Goal: Task Accomplishment & Management: Manage account settings

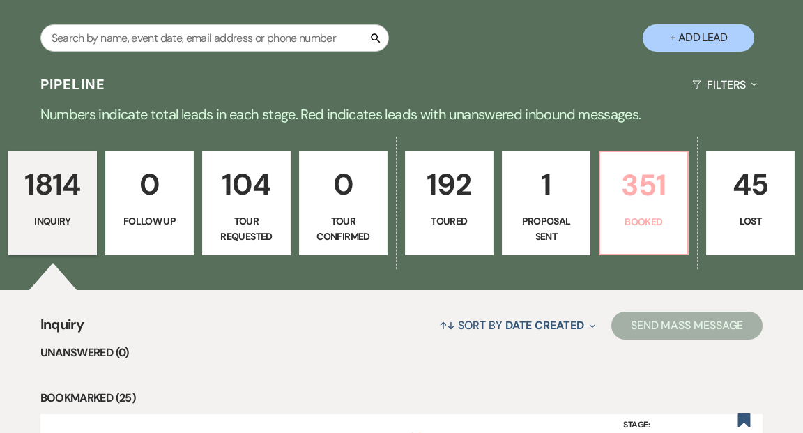
click at [628, 214] on p "Booked" at bounding box center [644, 221] width 70 height 15
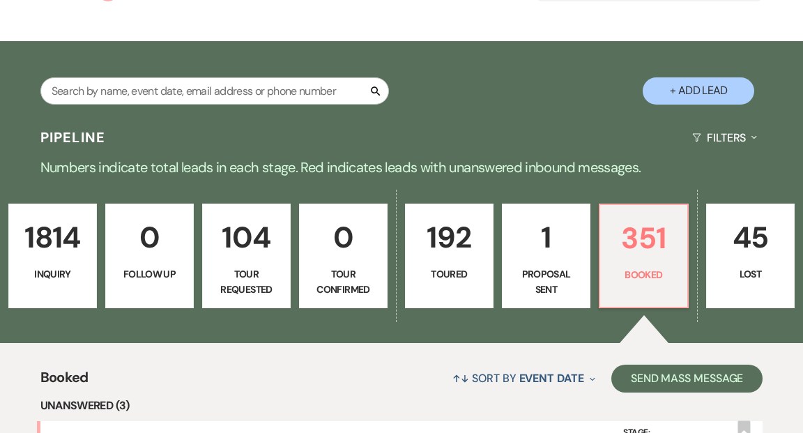
scroll to position [184, 0]
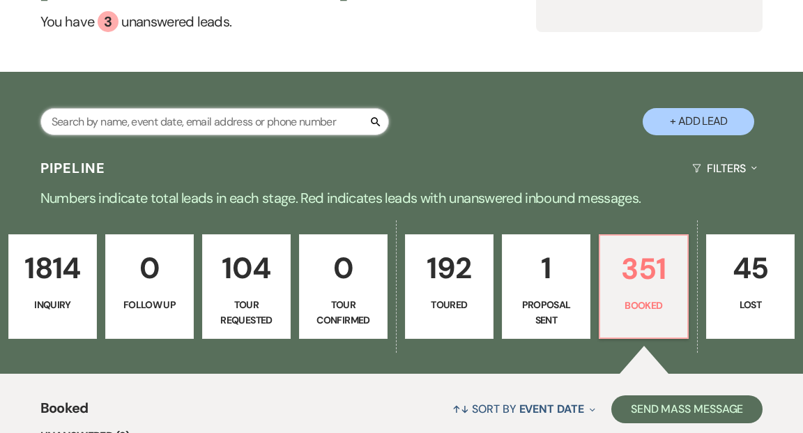
click at [227, 108] on input "text" at bounding box center [214, 121] width 349 height 27
type input "[PERSON_NAME]"
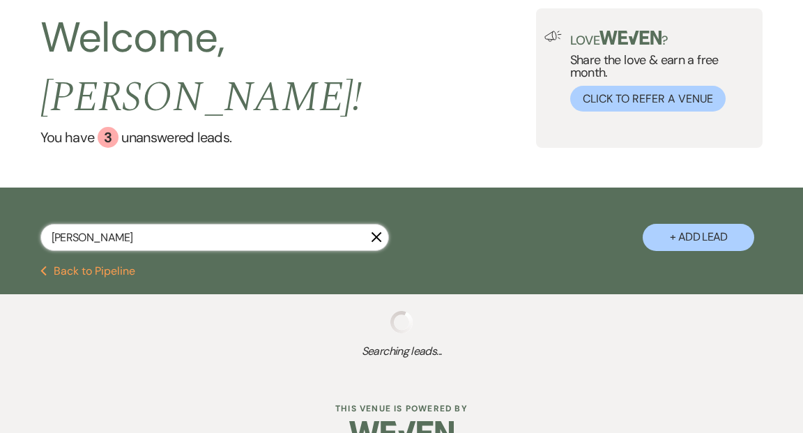
select select "8"
select select "6"
select select "5"
select select "2"
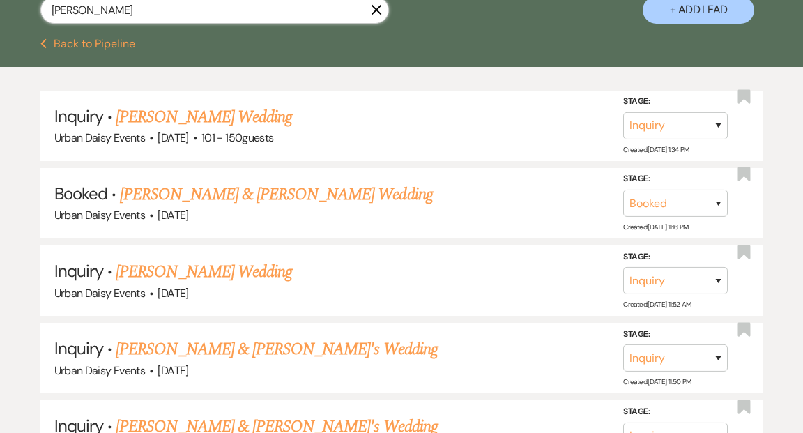
scroll to position [296, 0]
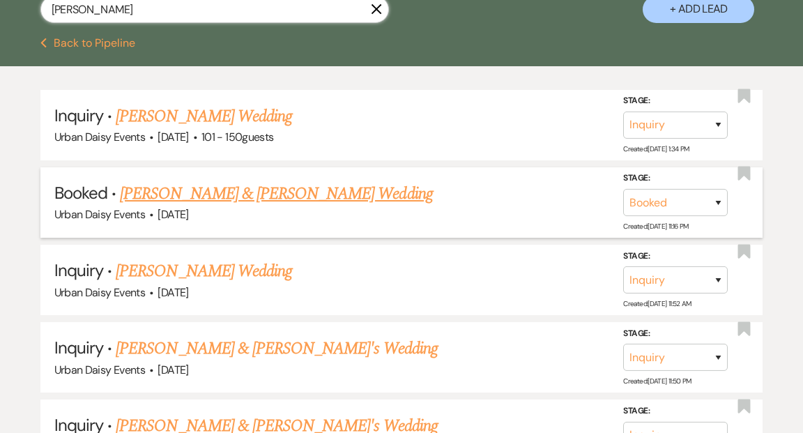
type input "[PERSON_NAME]"
click at [254, 181] on link "[PERSON_NAME] & [PERSON_NAME] Wedding" at bounding box center [276, 193] width 312 height 25
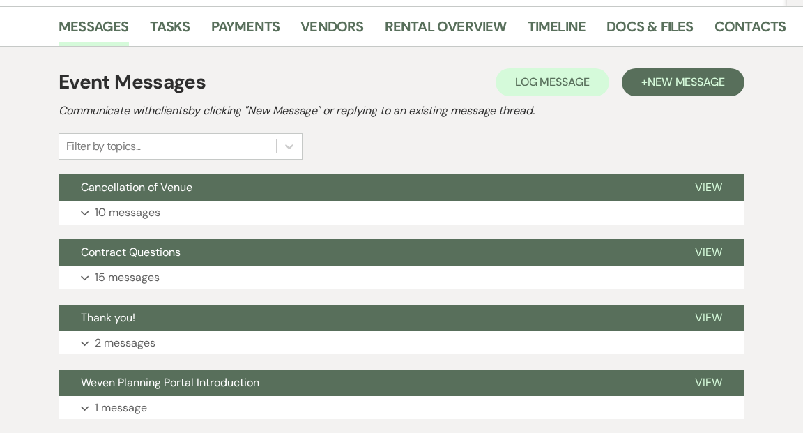
scroll to position [240, 0]
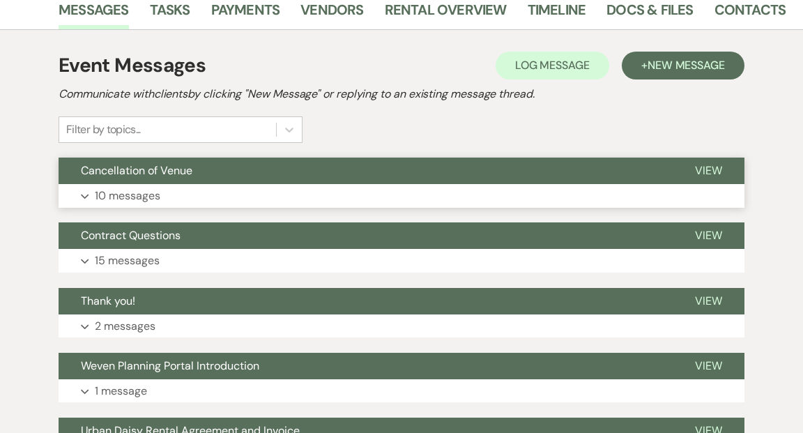
click at [710, 169] on span "View" at bounding box center [708, 170] width 27 height 15
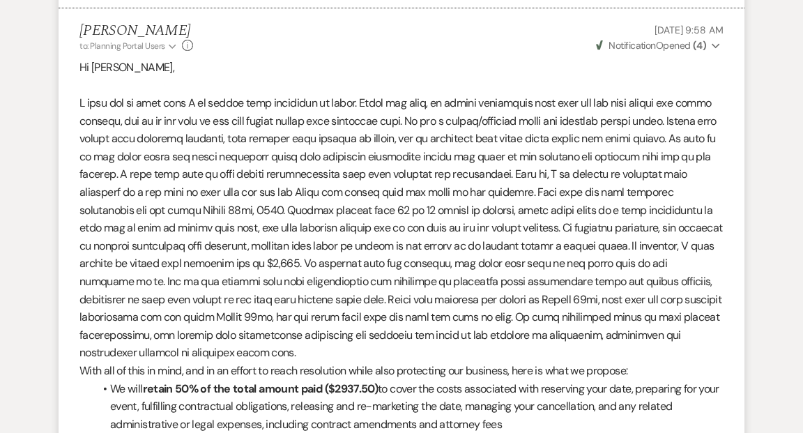
scroll to position [3388, 0]
